Goal: Find specific page/section: Find specific page/section

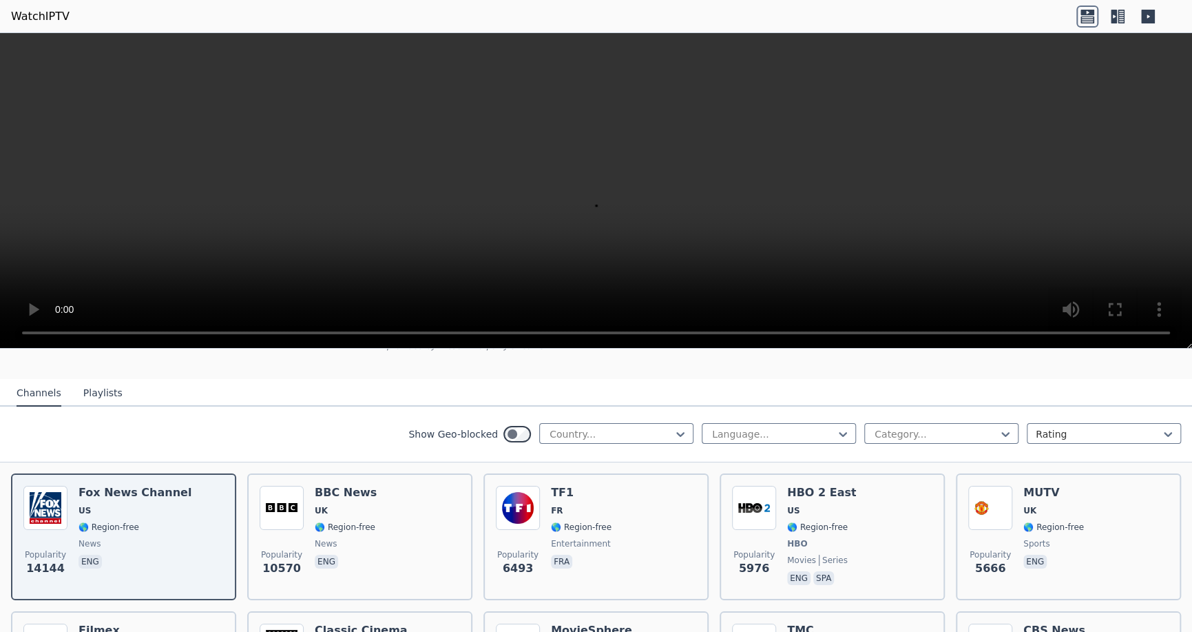
scroll to position [138, 0]
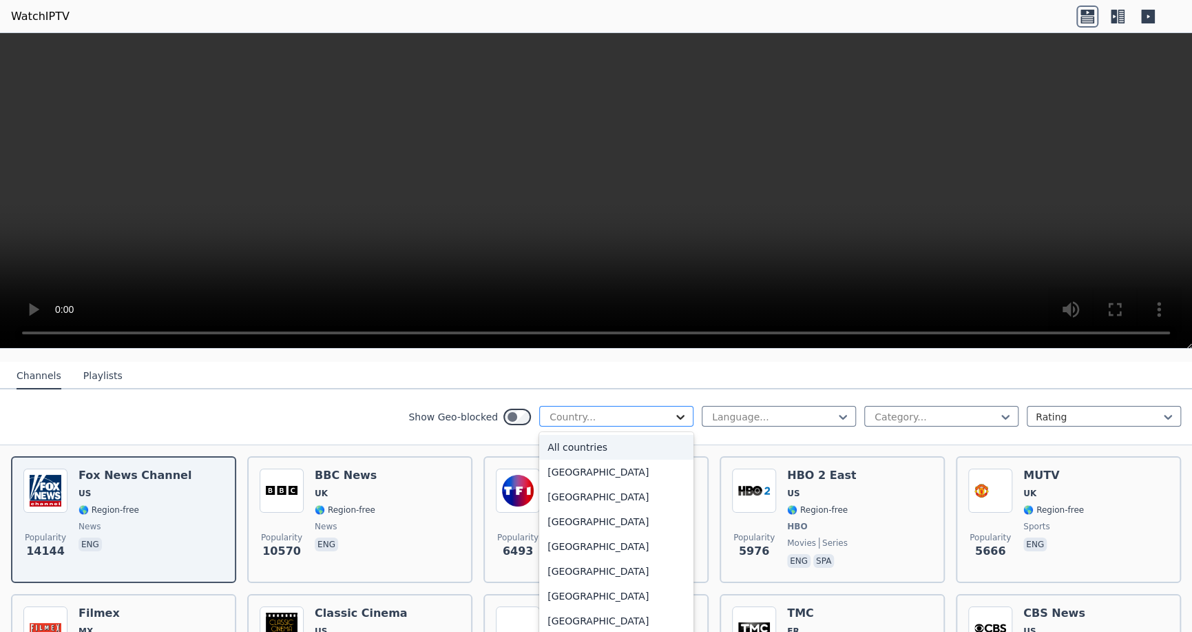
click at [674, 410] on icon at bounding box center [681, 417] width 14 height 14
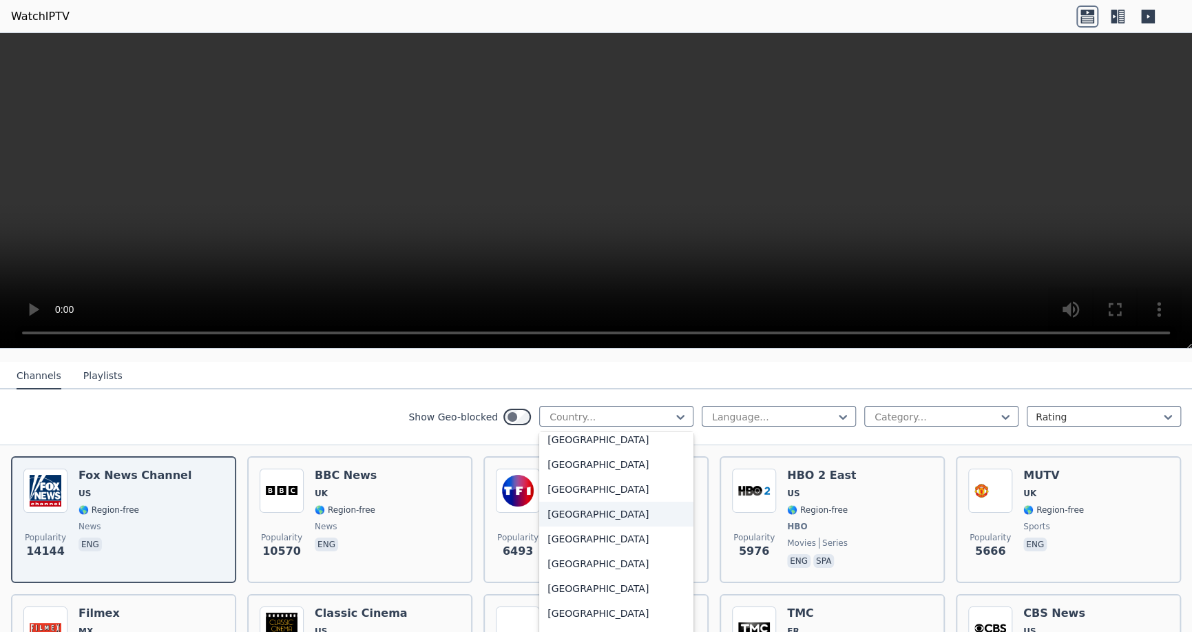
scroll to position [1515, 0]
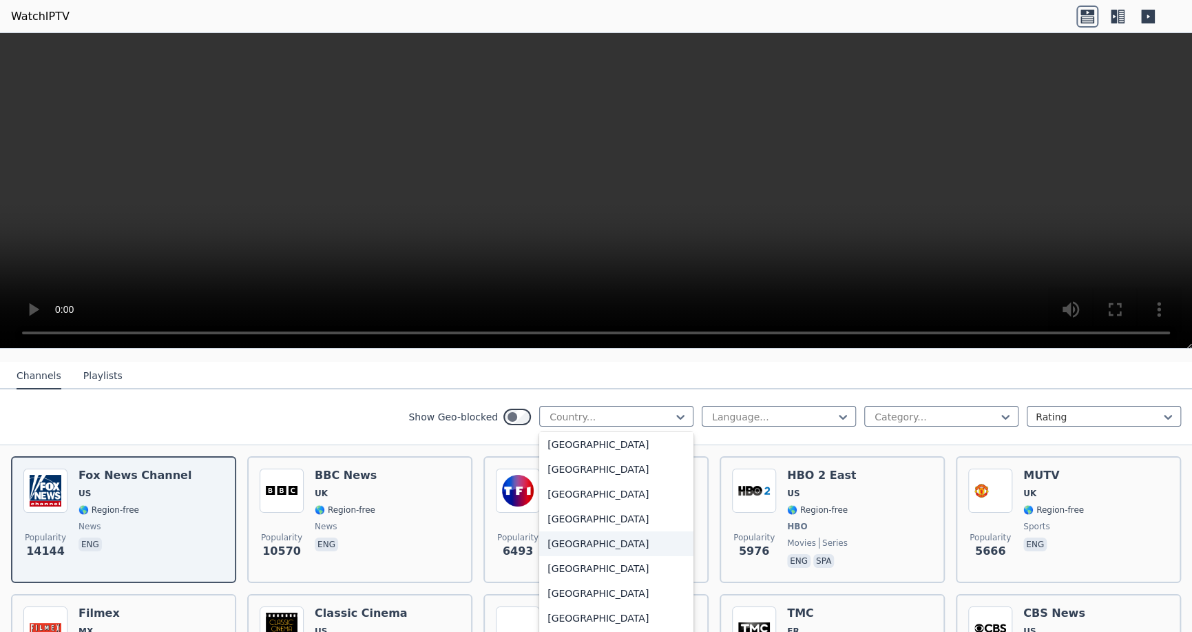
click at [564, 541] on div "[GEOGRAPHIC_DATA]" at bounding box center [616, 543] width 154 height 25
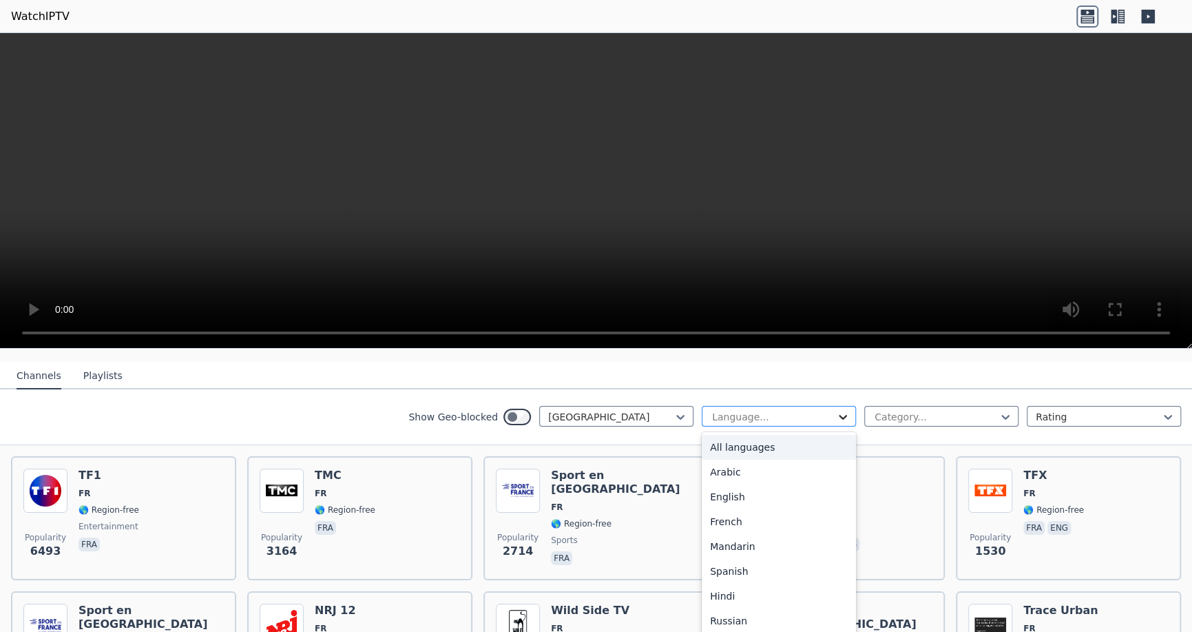
click at [836, 410] on icon at bounding box center [843, 417] width 14 height 14
click at [720, 509] on div "French" at bounding box center [779, 521] width 154 height 25
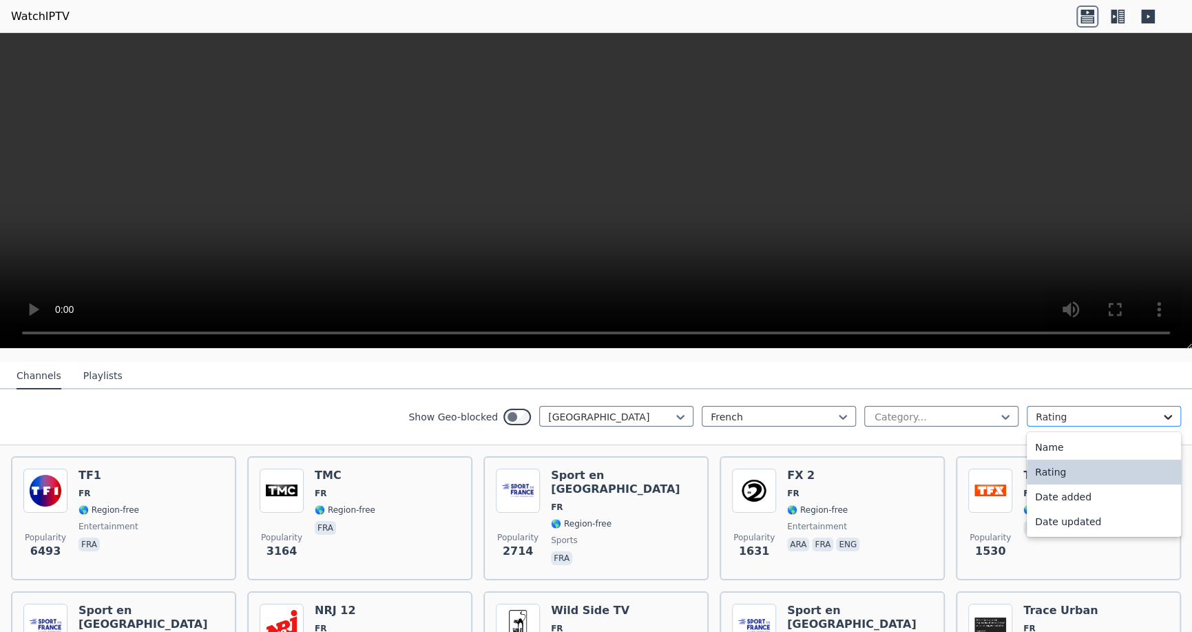
click at [1161, 410] on icon at bounding box center [1168, 417] width 14 height 14
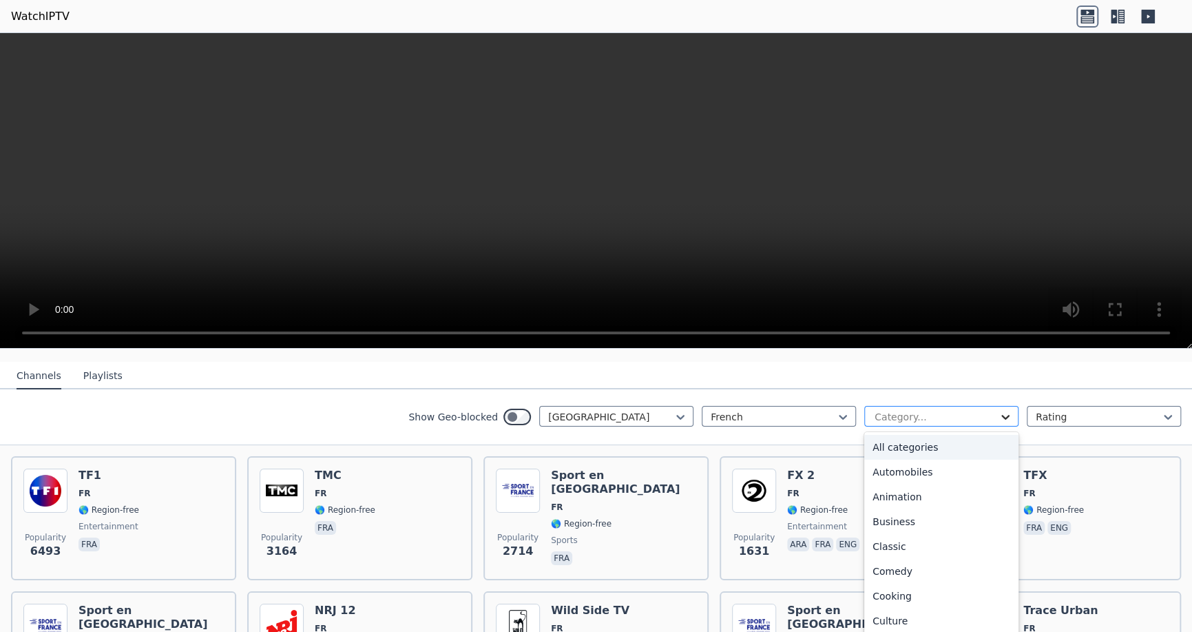
click at [999, 410] on icon at bounding box center [1006, 417] width 14 height 14
click at [895, 435] on div "All categories" at bounding box center [941, 447] width 154 height 25
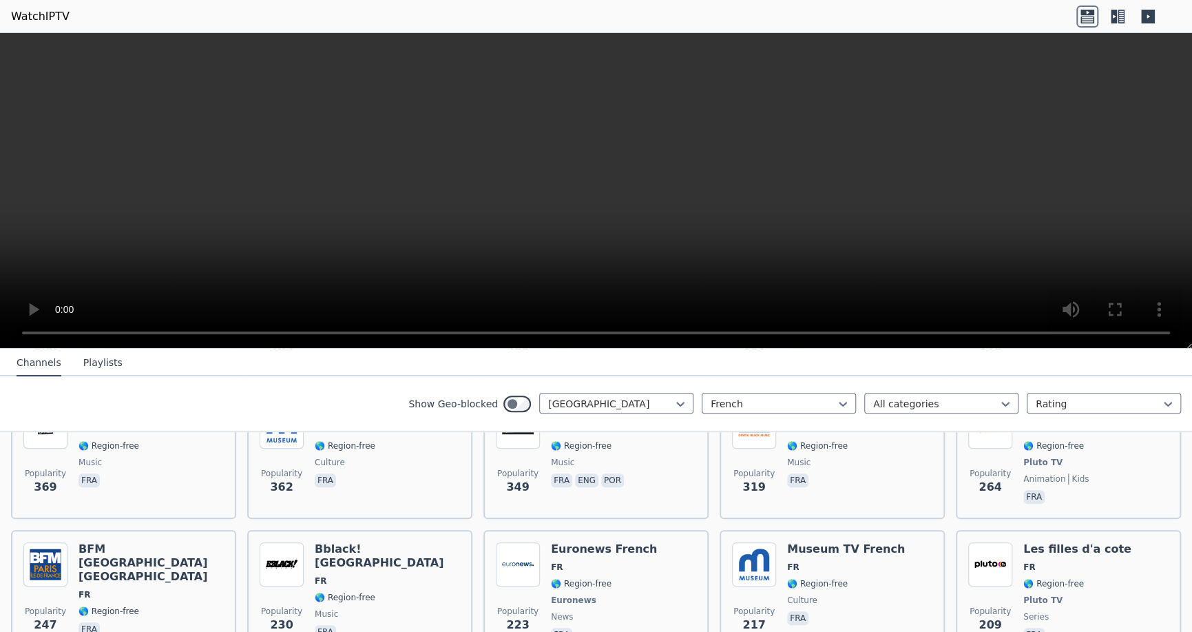
scroll to position [620, 0]
